Goal: Task Accomplishment & Management: Use online tool/utility

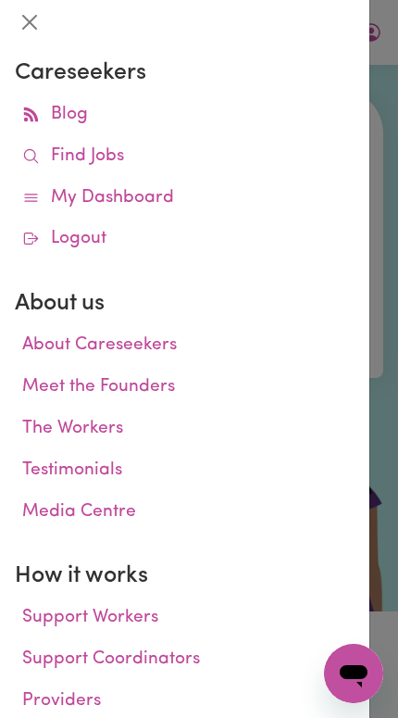
click at [195, 158] on link "Find Jobs" at bounding box center [185, 157] width 340 height 42
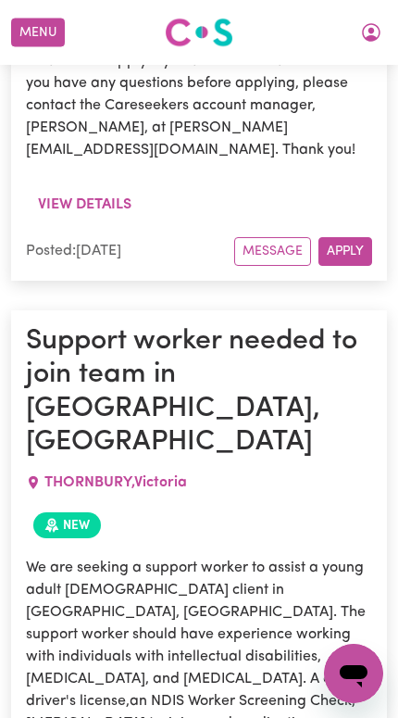
scroll to position [2522, 0]
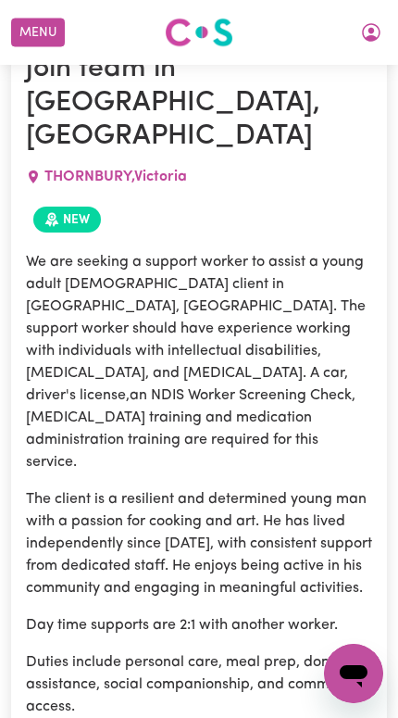
click at [52, 36] on button "Menu" at bounding box center [38, 33] width 54 height 29
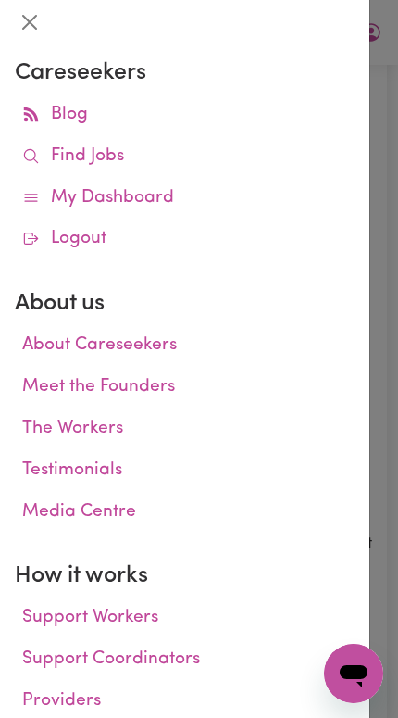
click at [179, 238] on link "Logout" at bounding box center [185, 240] width 340 height 42
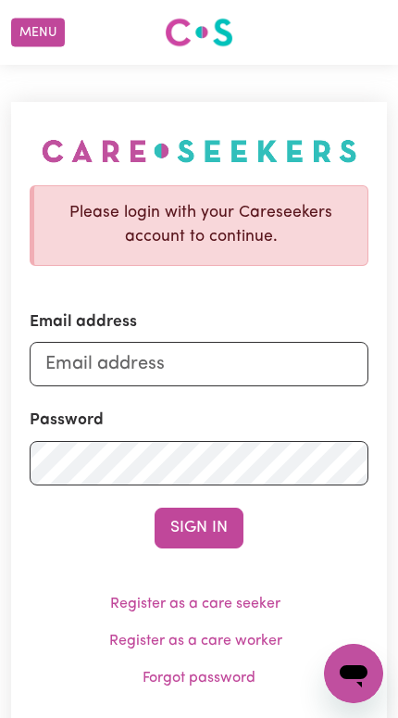
click at [44, 23] on button "Menu" at bounding box center [38, 33] width 54 height 29
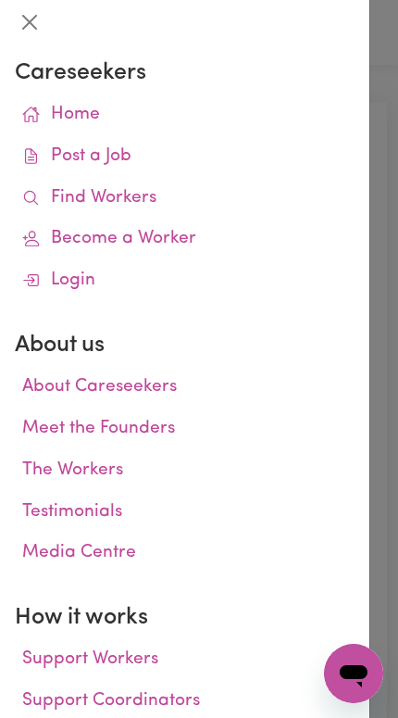
click at [191, 193] on link "Find Workers" at bounding box center [185, 199] width 340 height 42
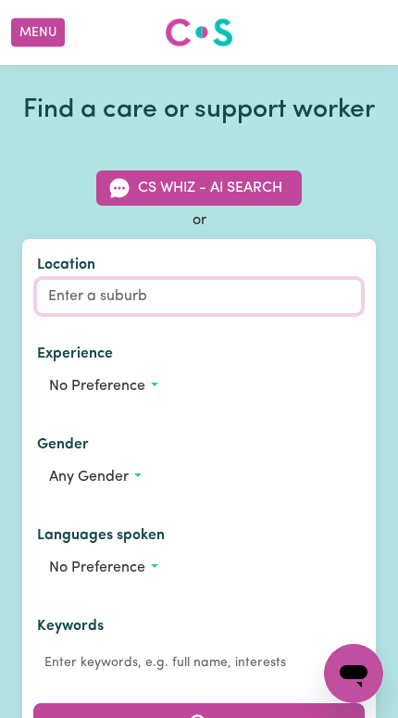
click at [139, 313] on input "Location" at bounding box center [199, 296] width 324 height 33
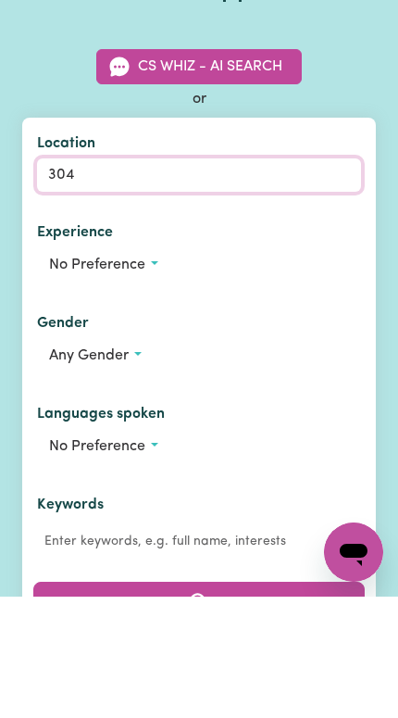
type input "3046"
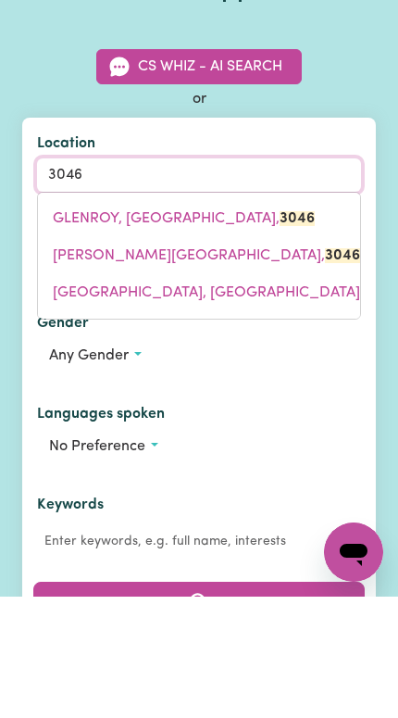
click at [280, 333] on mark "3046" at bounding box center [297, 340] width 35 height 15
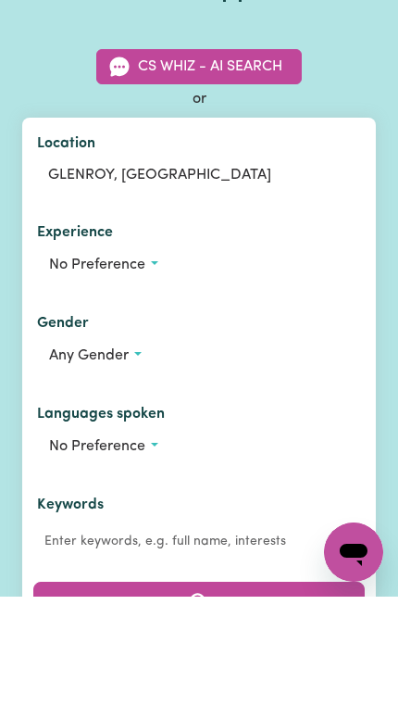
scroll to position [121, 0]
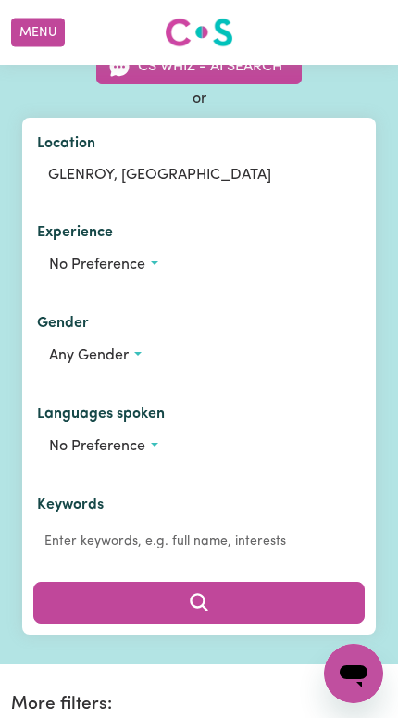
click at [147, 283] on button "No preference" at bounding box center [199, 264] width 324 height 35
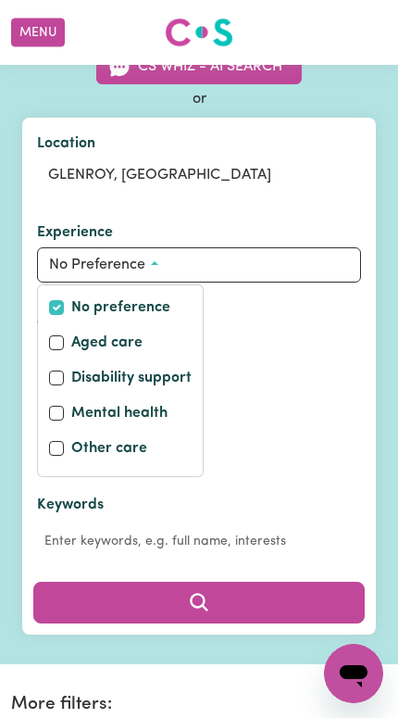
click at [273, 333] on div "Gender Any gender" at bounding box center [199, 342] width 354 height 91
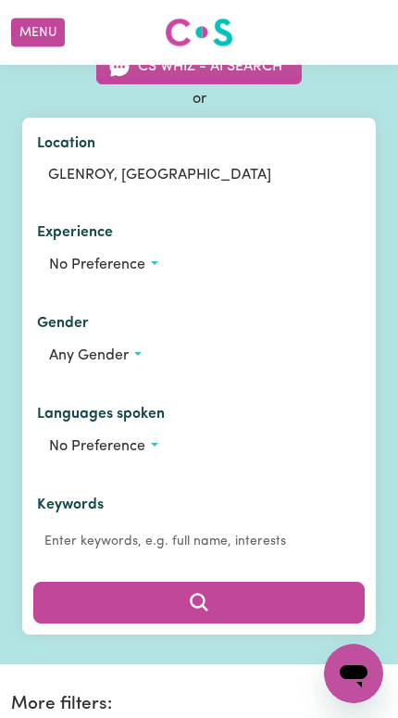
click at [132, 373] on button "Any gender" at bounding box center [199, 355] width 324 height 35
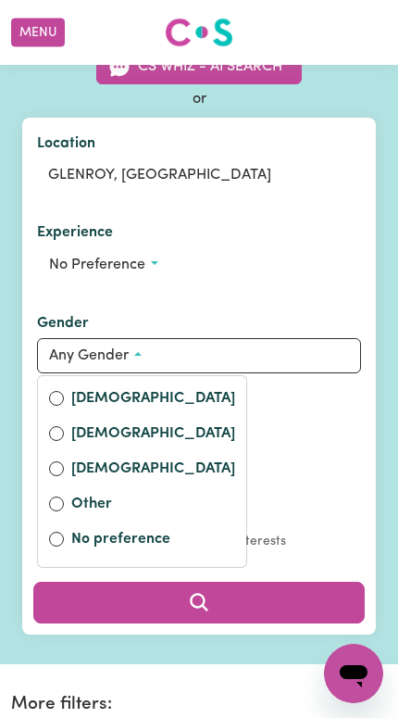
click at [136, 448] on label "[DEMOGRAPHIC_DATA]" at bounding box center [153, 435] width 164 height 26
click at [64, 441] on input "[DEMOGRAPHIC_DATA]" at bounding box center [56, 433] width 15 height 15
radio input "true"
click at [280, 622] on button "Search" at bounding box center [199, 602] width 332 height 41
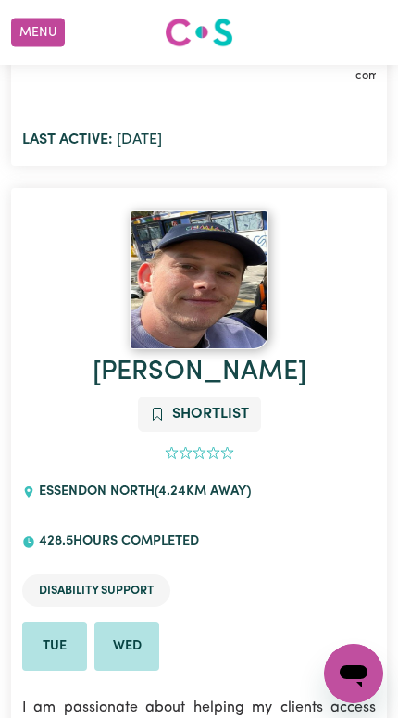
click at [225, 227] on img at bounding box center [199, 279] width 139 height 139
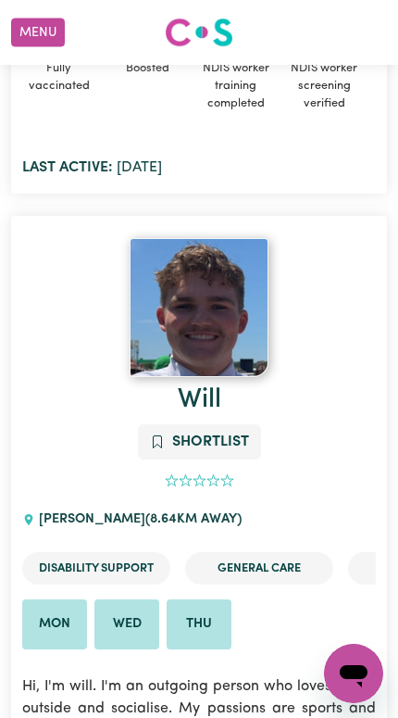
scroll to position [20211, 0]
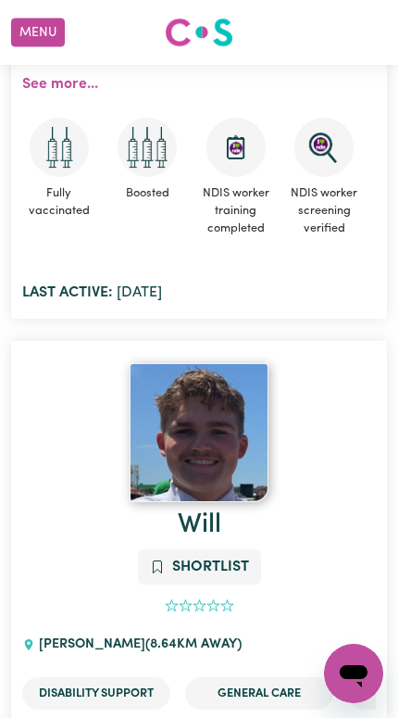
click at [233, 363] on img at bounding box center [199, 432] width 139 height 139
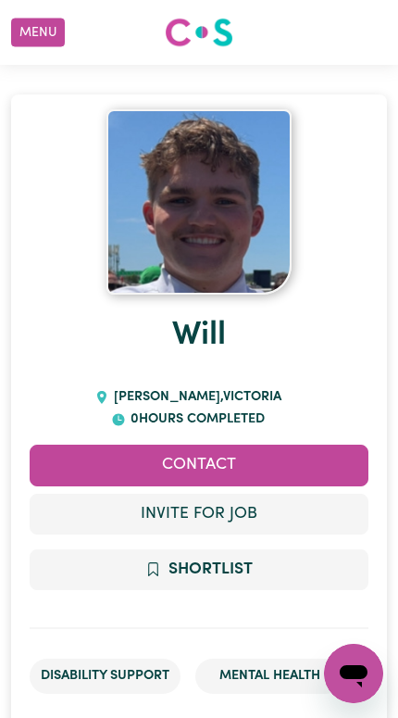
click at [258, 240] on img at bounding box center [199, 201] width 185 height 185
click at [240, 245] on img at bounding box center [199, 201] width 185 height 185
click at [256, 233] on img at bounding box center [199, 201] width 185 height 185
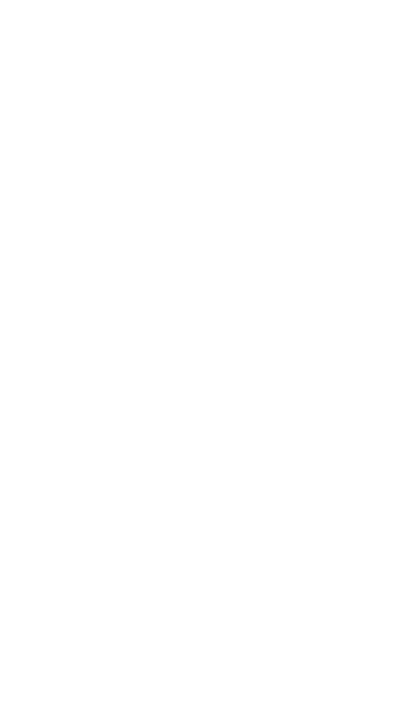
scroll to position [16622, 0]
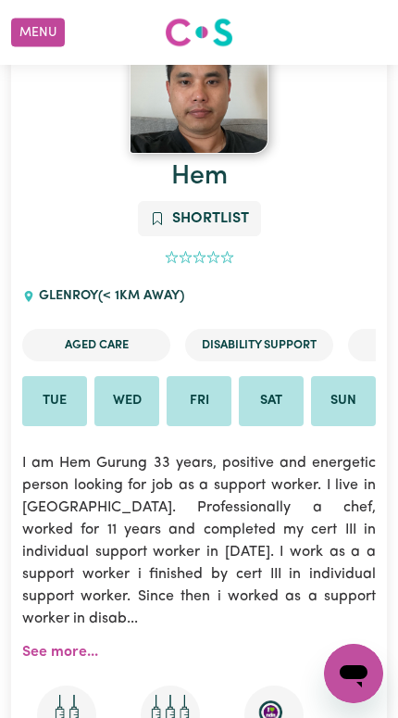
scroll to position [0, -1]
click at [297, 471] on p "I am Hem Gurung 33 years, positive and energetic person looking for job as a su…" at bounding box center [199, 541] width 354 height 200
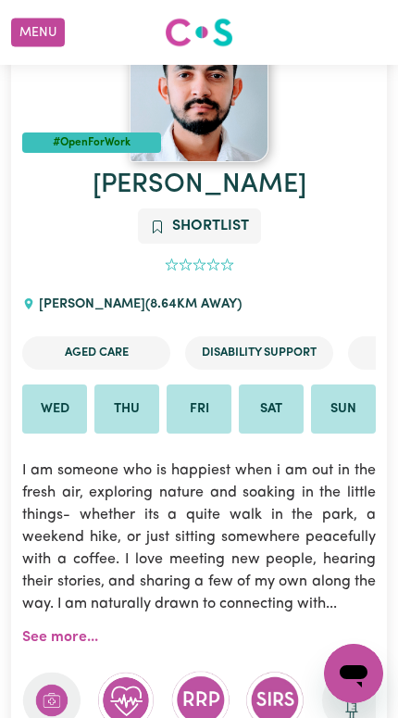
scroll to position [21545, 0]
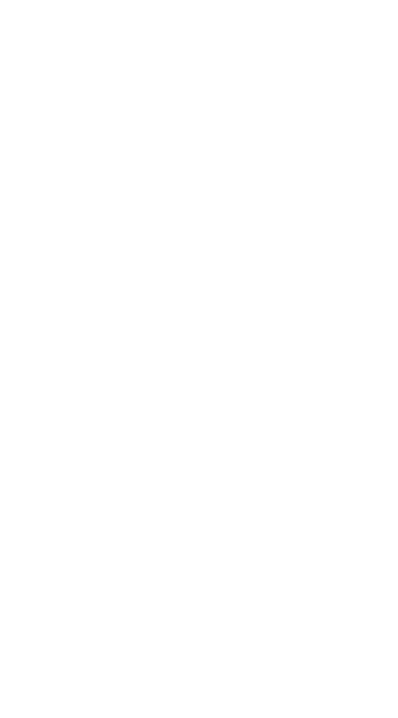
scroll to position [0, 0]
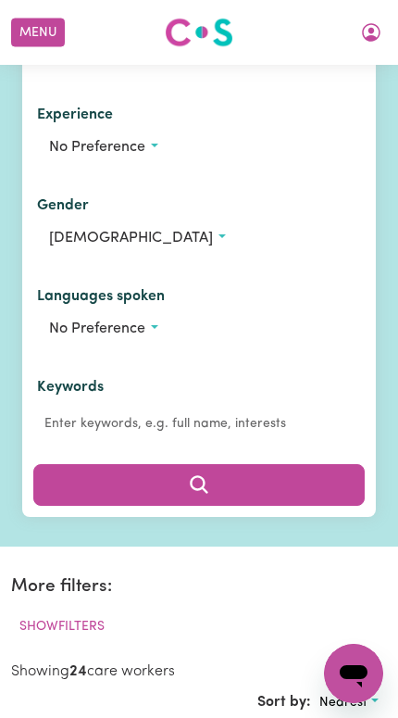
scroll to position [240, 0]
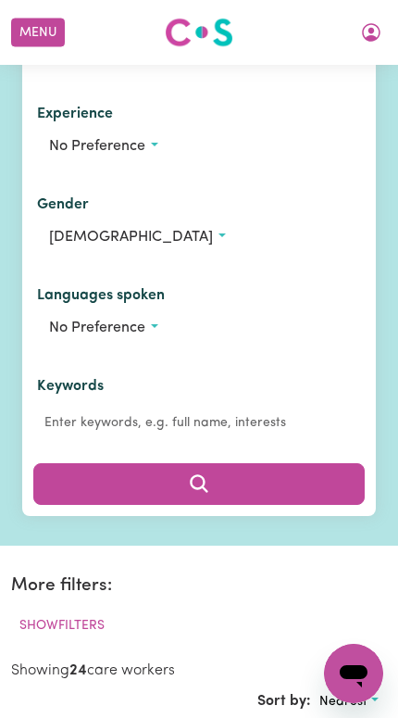
click at [102, 255] on button "[DEMOGRAPHIC_DATA]" at bounding box center [199, 237] width 324 height 35
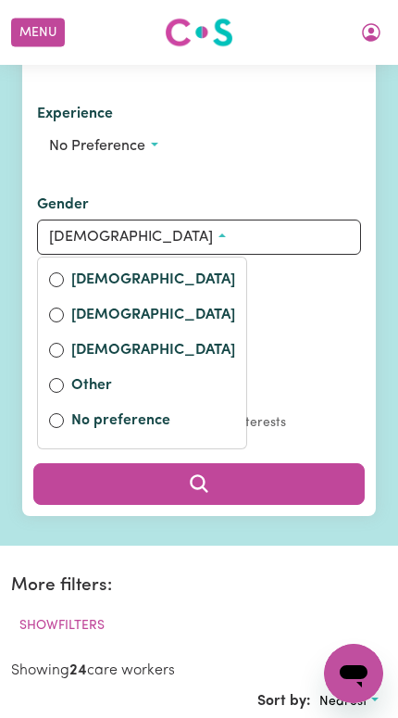
click at [243, 164] on button "No preference" at bounding box center [199, 146] width 324 height 35
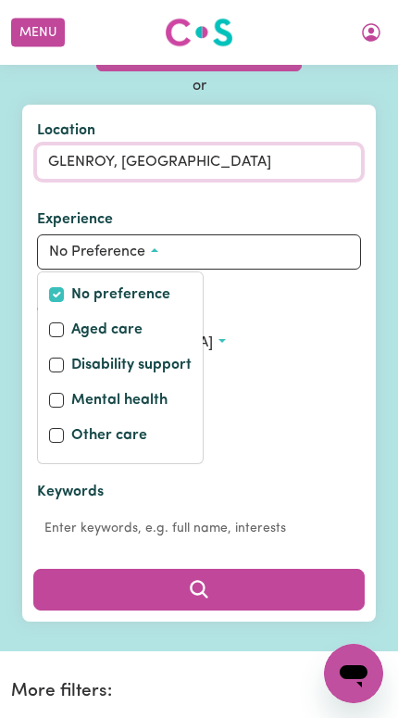
click at [174, 179] on input "GLENROY, [GEOGRAPHIC_DATA]" at bounding box center [199, 161] width 324 height 33
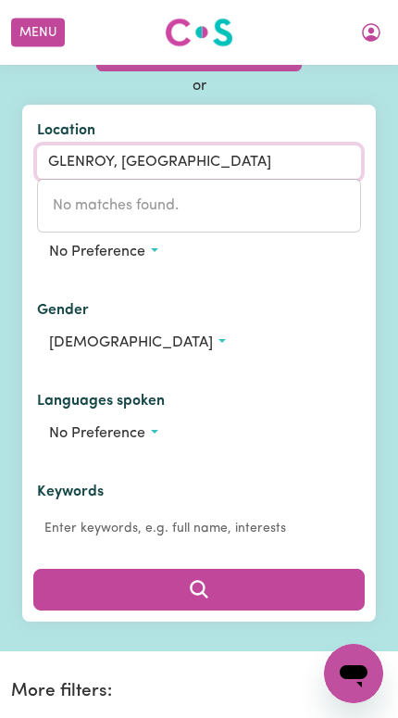
scroll to position [121, 0]
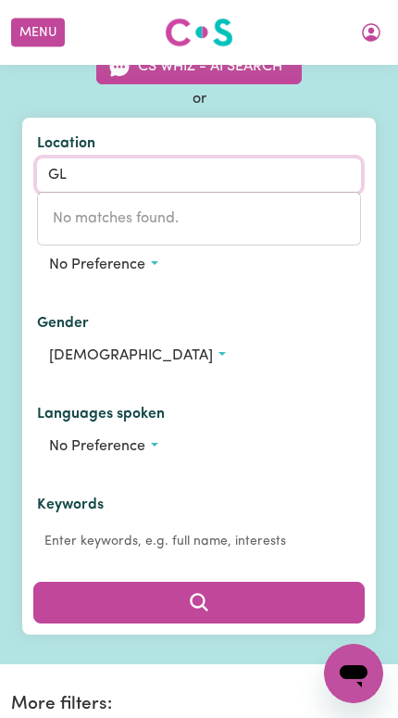
type input "G"
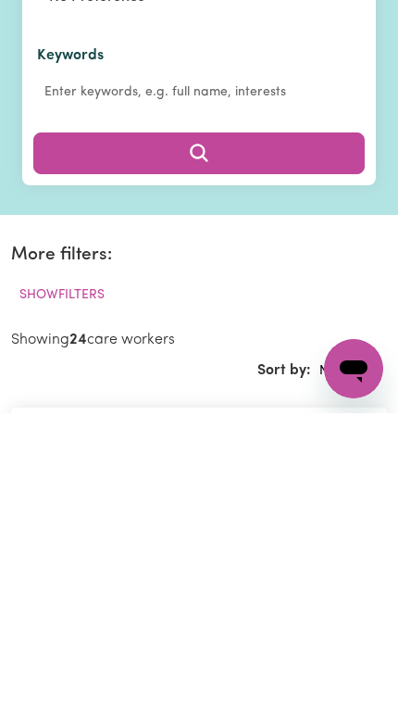
click at [286, 437] on button "Search" at bounding box center [199, 457] width 332 height 41
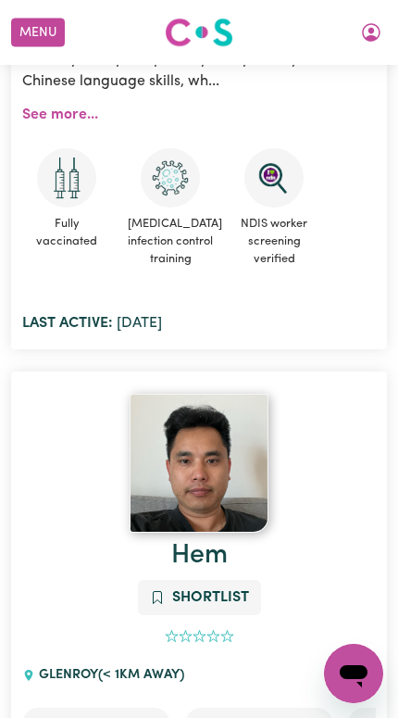
scroll to position [0, 0]
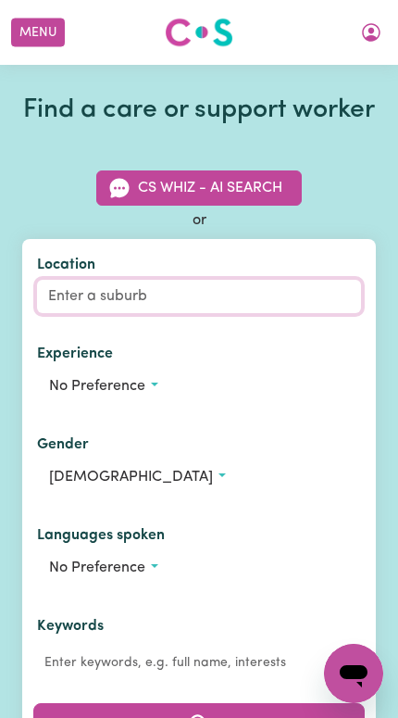
click at [164, 313] on input "Location" at bounding box center [199, 296] width 324 height 33
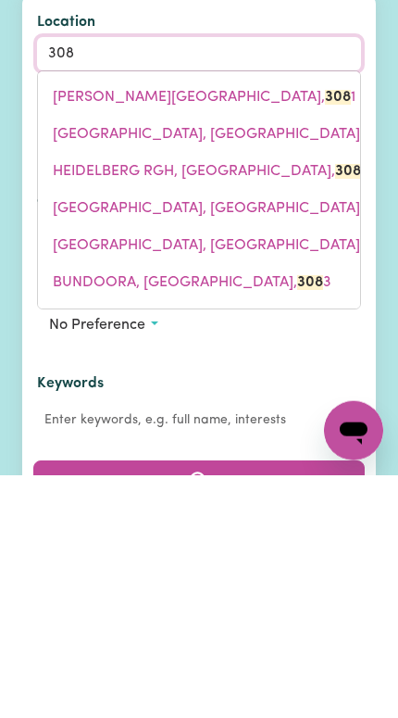
type input "3082"
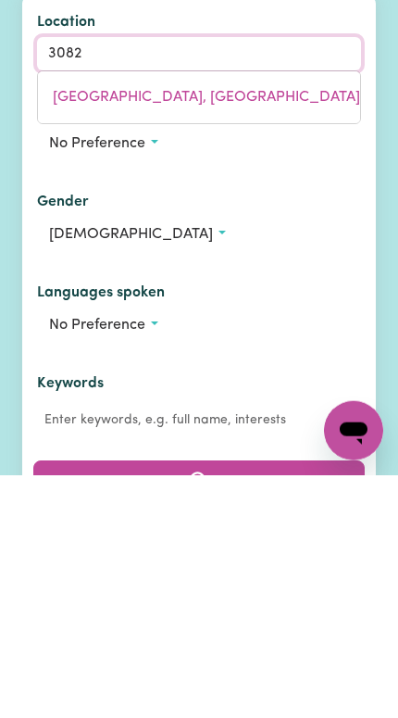
click at [323, 321] on link "[STREET_ADDRESS]" at bounding box center [199, 339] width 322 height 37
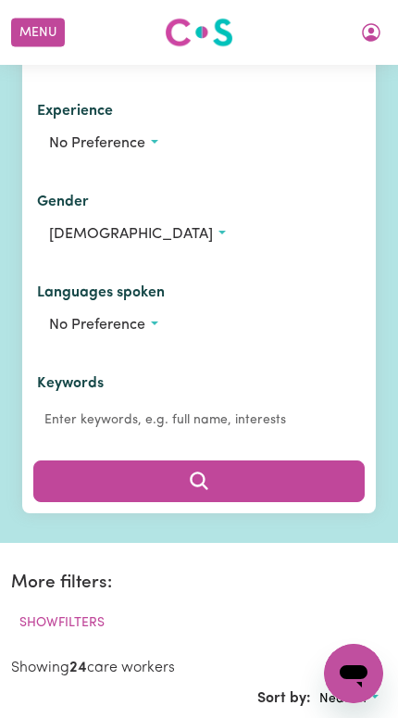
click at [293, 501] on button "Search" at bounding box center [199, 480] width 332 height 41
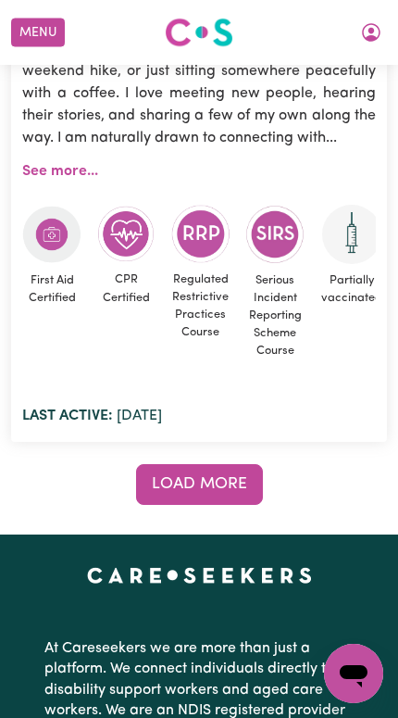
scroll to position [22993, 0]
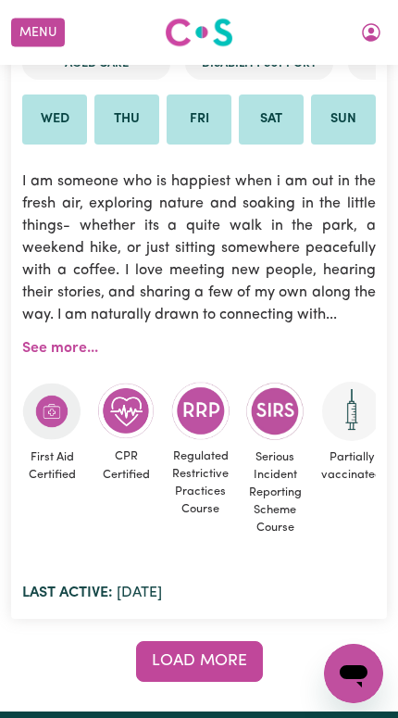
click at [238, 653] on span "Load more" at bounding box center [199, 661] width 95 height 16
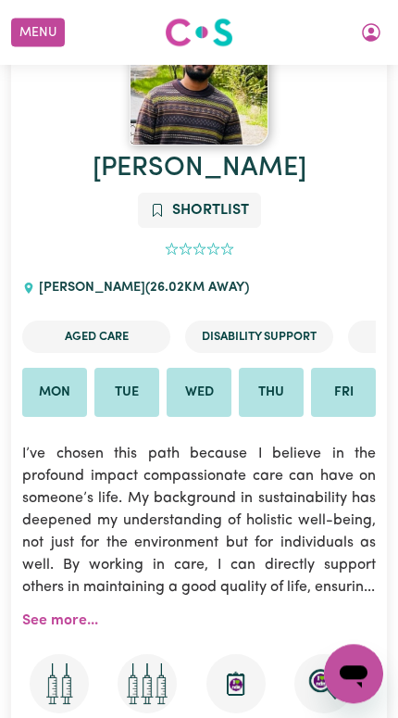
scroll to position [27528, 0]
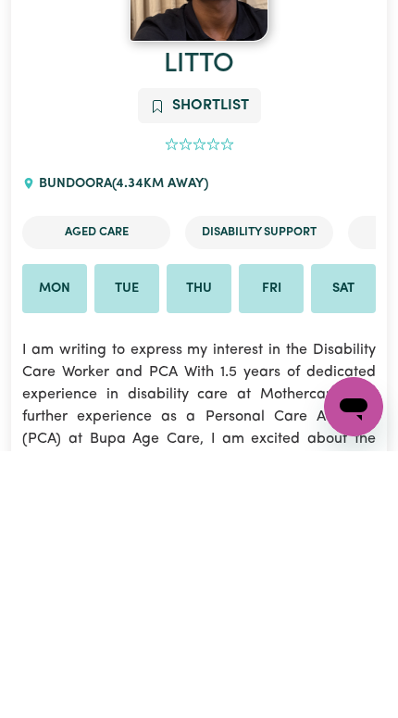
scroll to position [831, 0]
